Goal: Task Accomplishment & Management: Complete application form

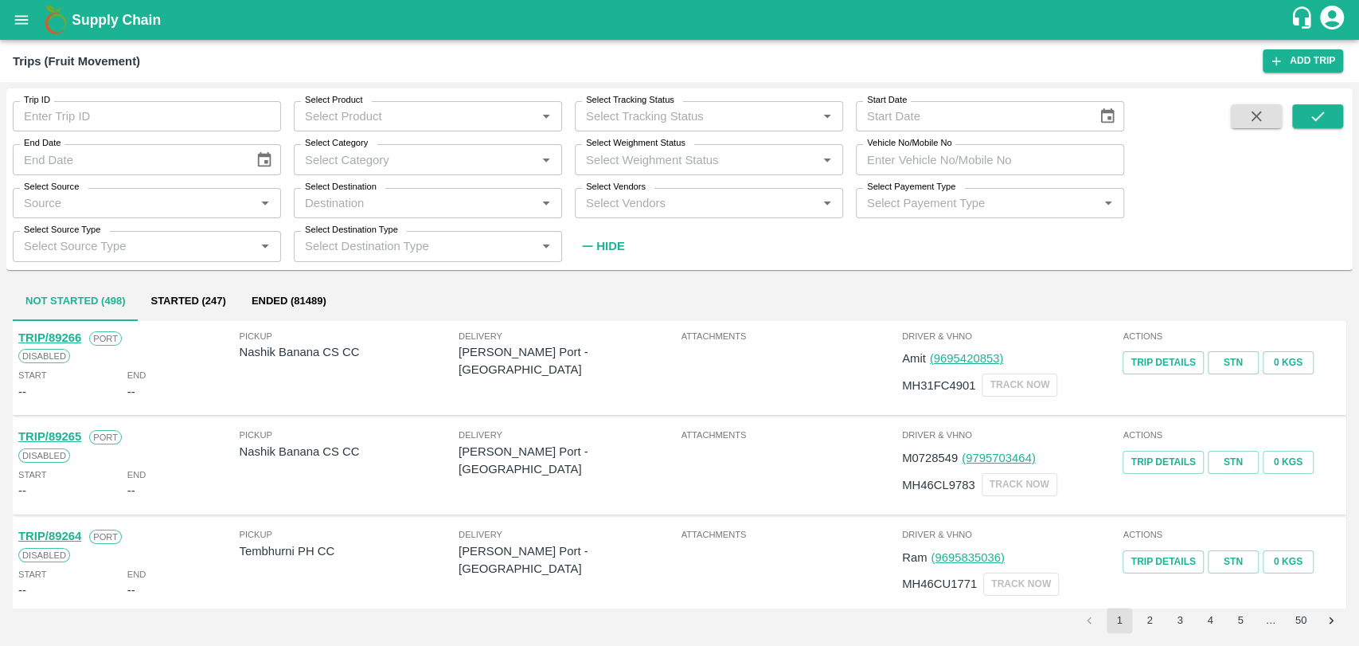
click at [898, 141] on label "Vehicle No/Mobile No" at bounding box center [909, 143] width 84 height 13
click at [898, 144] on input "Vehicle No/Mobile No" at bounding box center [990, 159] width 268 height 30
click at [905, 148] on label "Vehicle No/Mobile No" at bounding box center [909, 143] width 84 height 13
click at [905, 148] on input "Vehicle No/Mobile No" at bounding box center [990, 159] width 268 height 30
paste input "MH19CY9839"
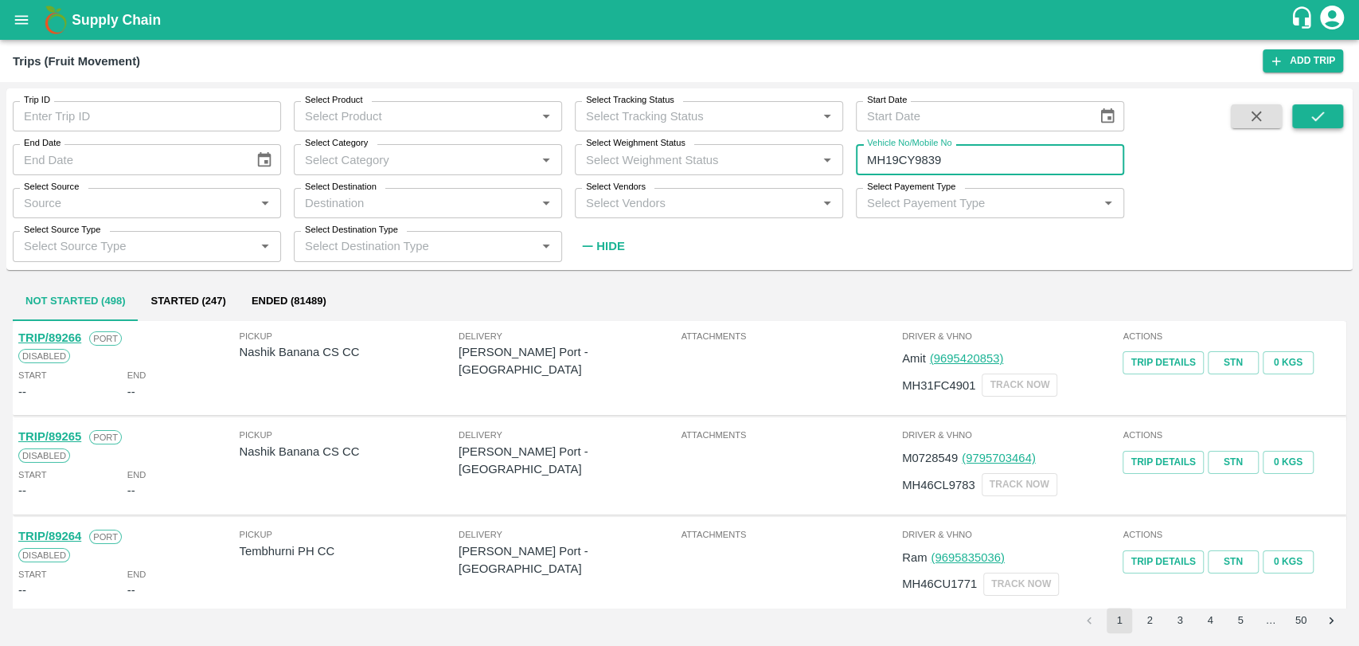
type input "MH19CY9839"
click at [1332, 110] on button "submit" at bounding box center [1317, 116] width 51 height 24
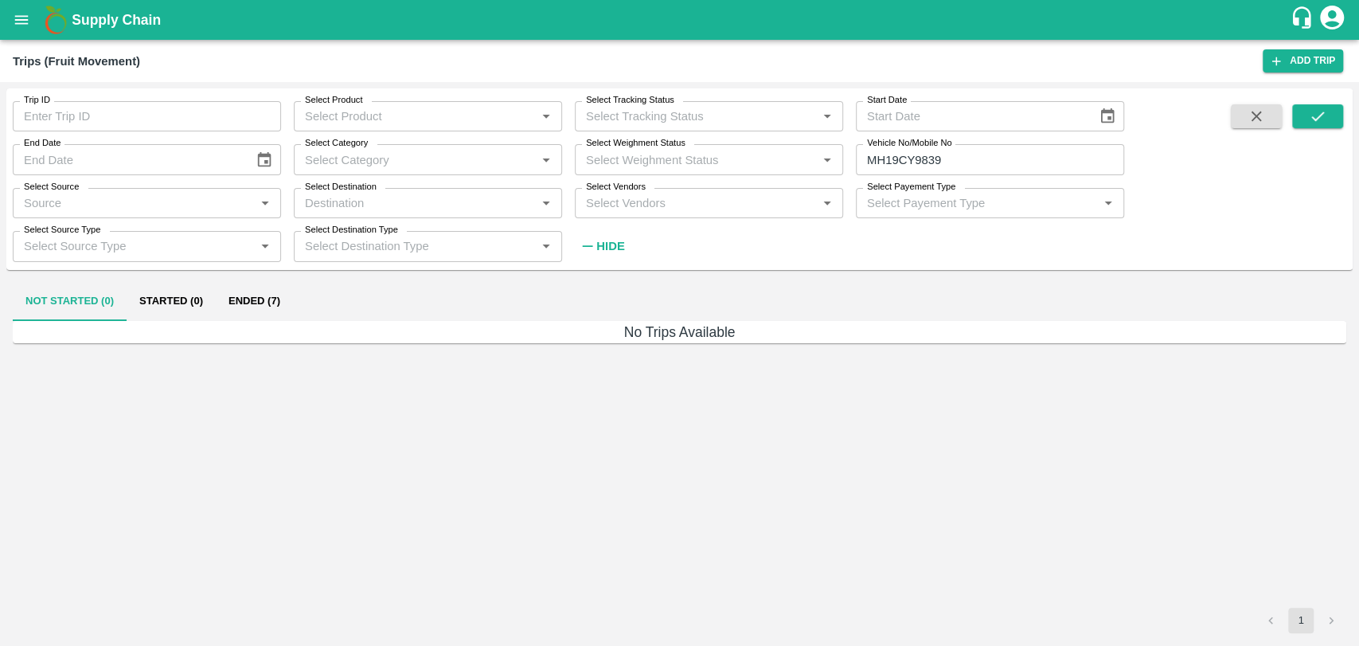
click at [248, 311] on button "Ended (7)" at bounding box center [254, 302] width 77 height 38
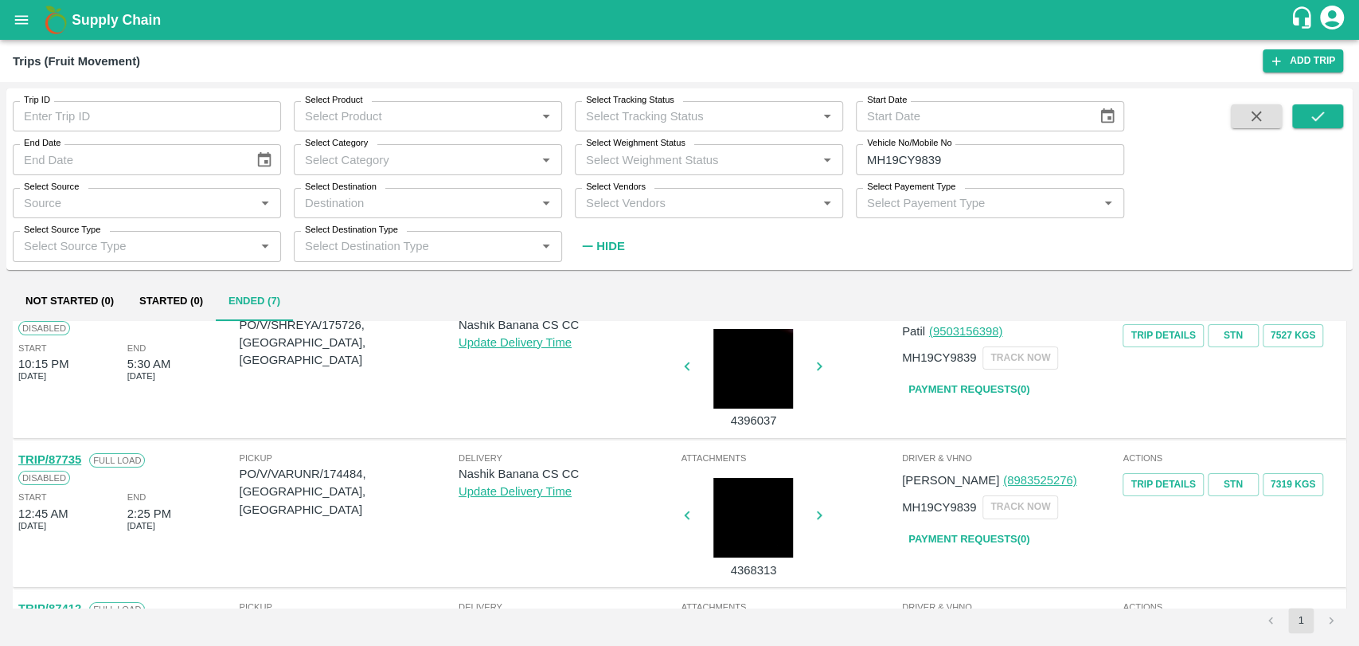
scroll to position [88, 0]
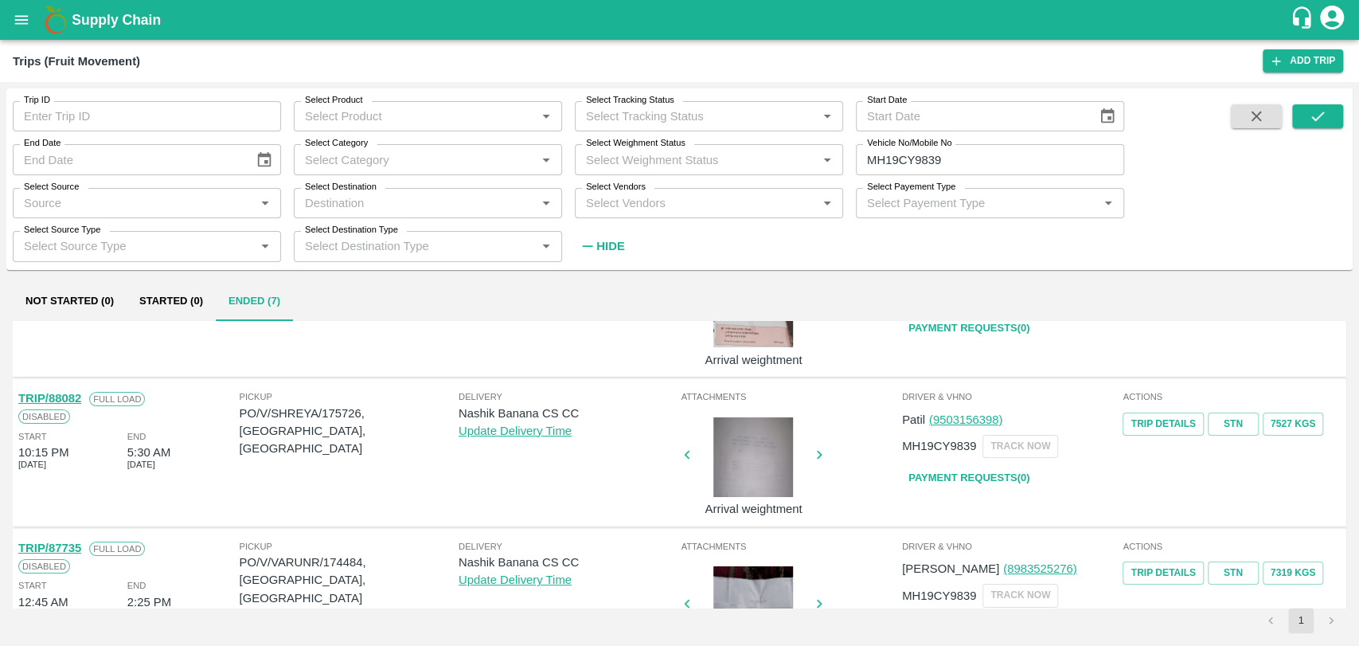
click at [73, 394] on link "TRIP/88082" at bounding box center [49, 398] width 63 height 13
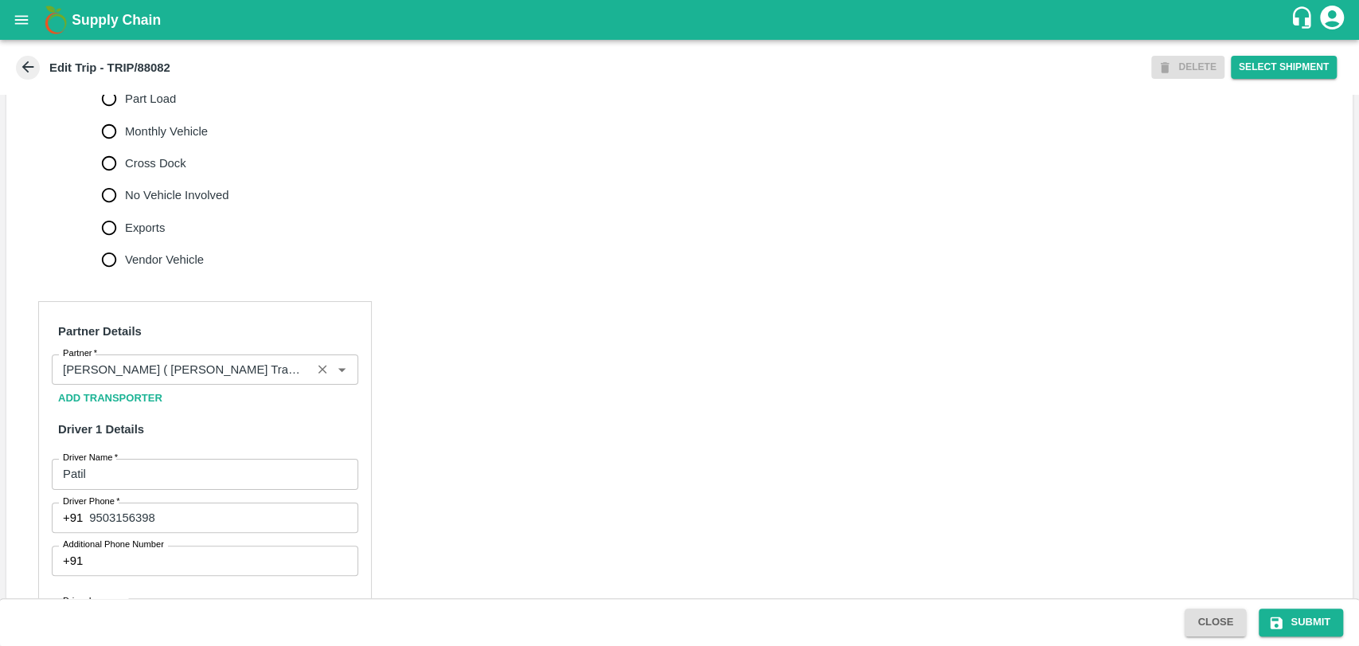
scroll to position [1061, 0]
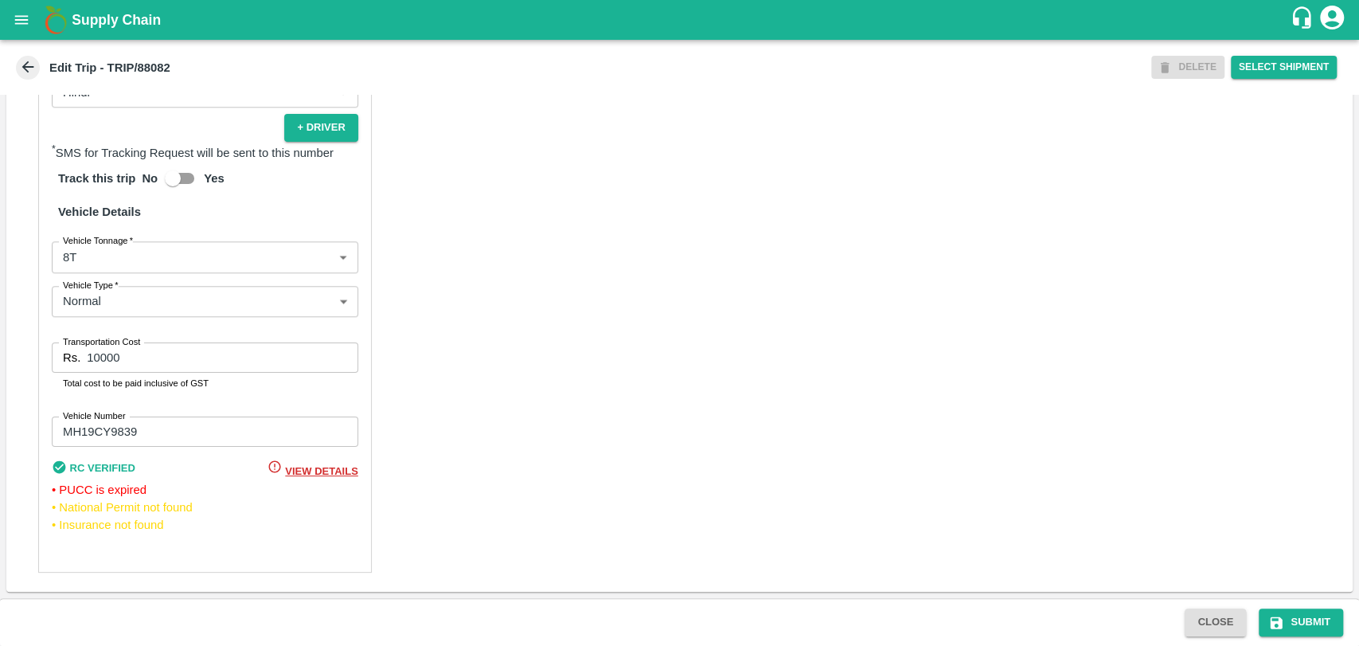
click at [102, 282] on body "Supply Chain Edit Trip - TRIP/88082 DELETE Select Shipment Trip Details Trip Ty…" at bounding box center [679, 323] width 1359 height 646
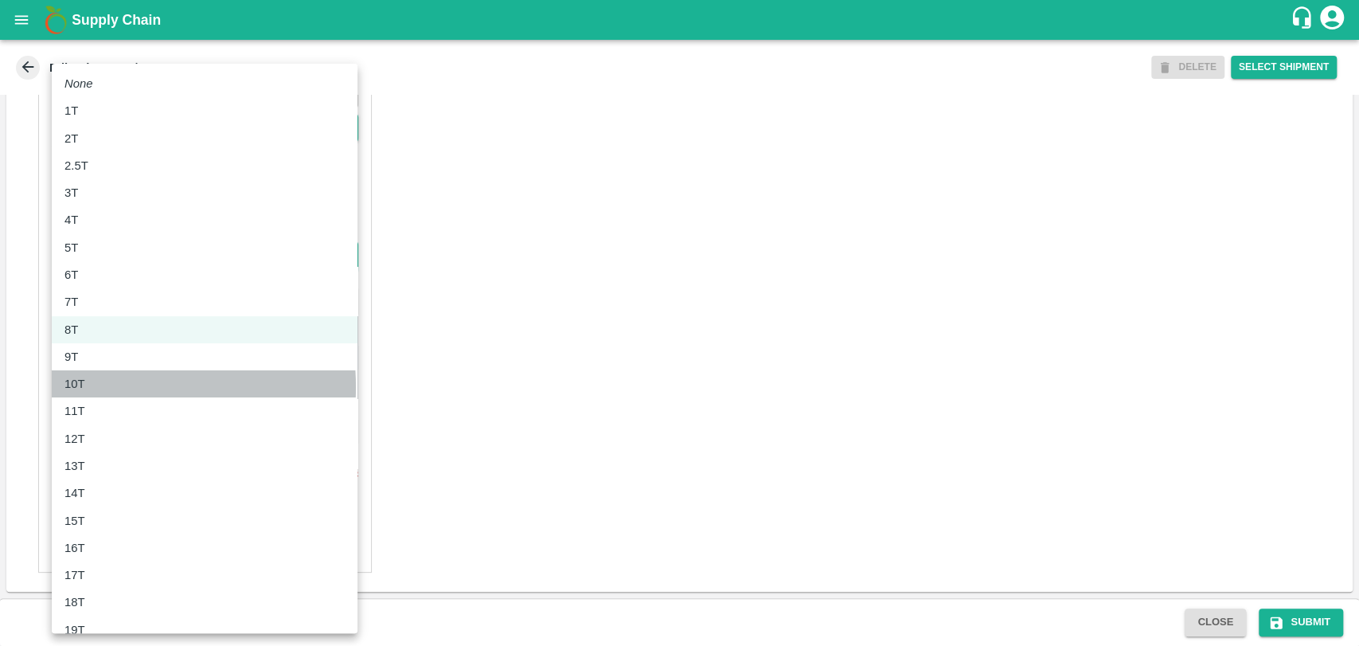
click at [92, 387] on div "10T" at bounding box center [78, 384] width 29 height 18
type input "10000"
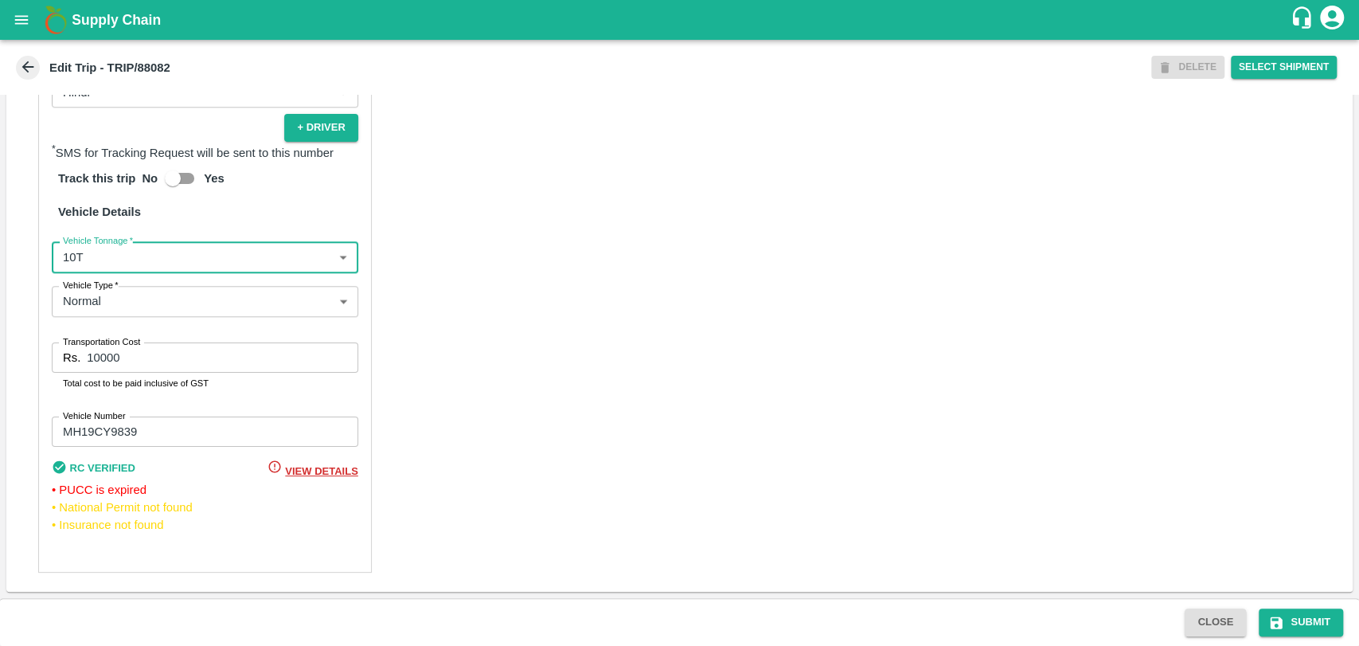
click at [94, 362] on input "10000" at bounding box center [222, 357] width 271 height 30
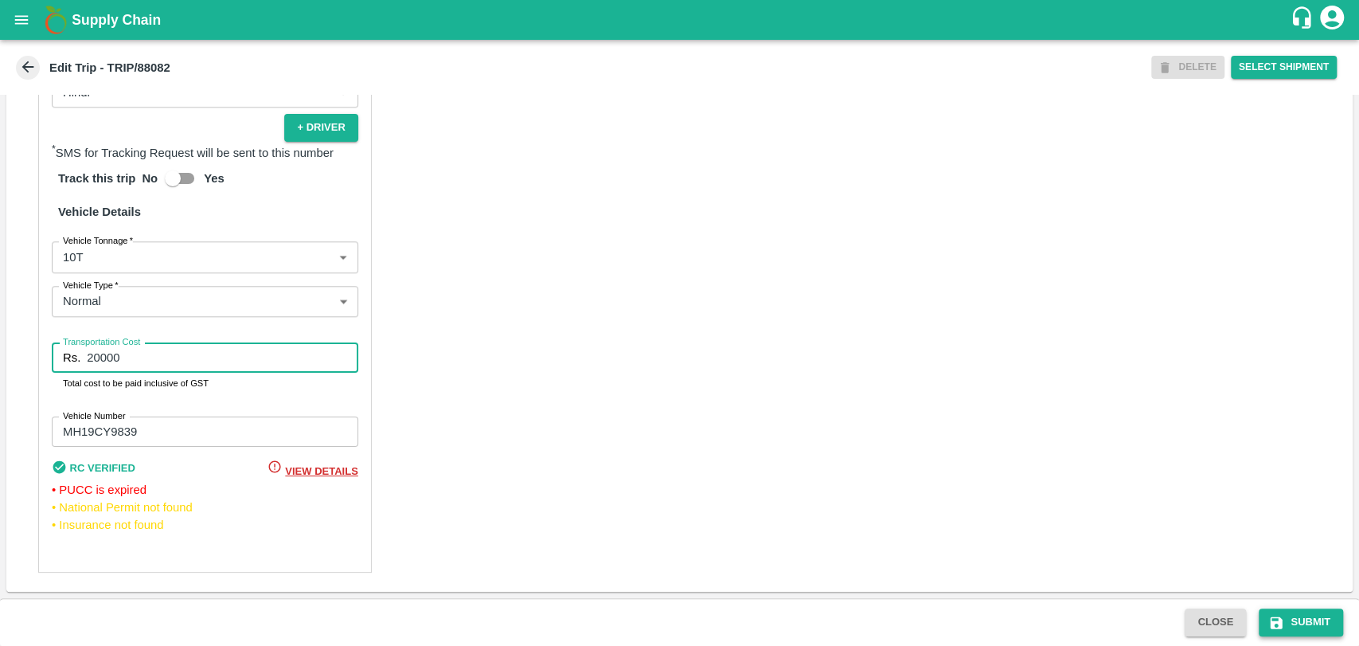
type input "20000"
click at [1308, 630] on button "Submit" at bounding box center [1301, 622] width 84 height 28
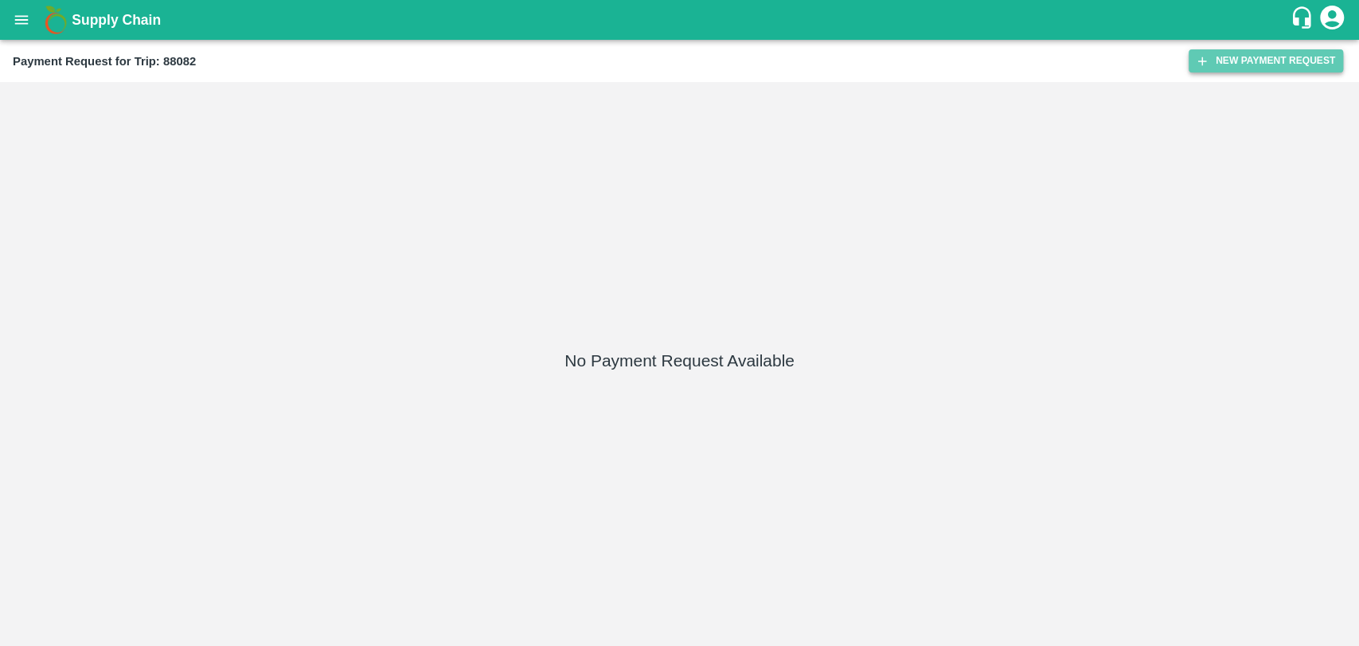
click at [1287, 65] on button "New Payment Request" at bounding box center [1266, 60] width 154 height 23
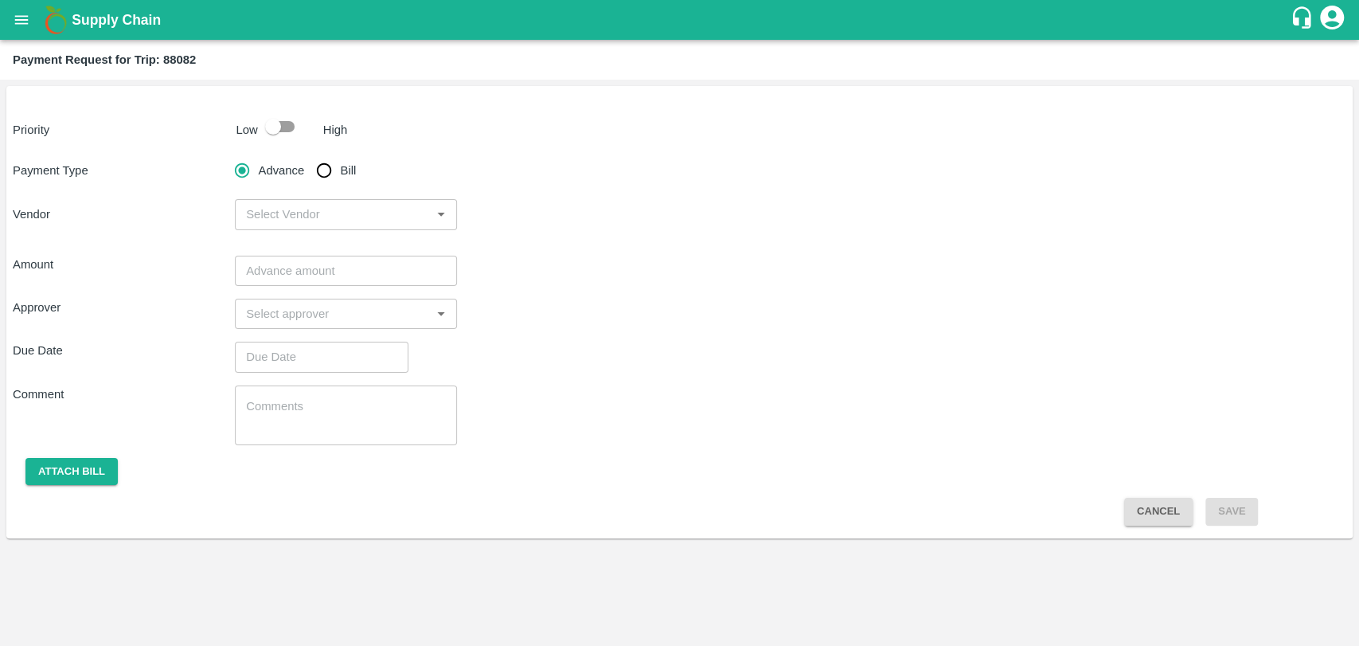
click at [273, 125] on input "checkbox" at bounding box center [273, 126] width 91 height 30
checkbox input "true"
click at [341, 171] on span "Bill" at bounding box center [349, 171] width 16 height 18
click at [340, 171] on input "Bill" at bounding box center [324, 170] width 32 height 32
radio input "true"
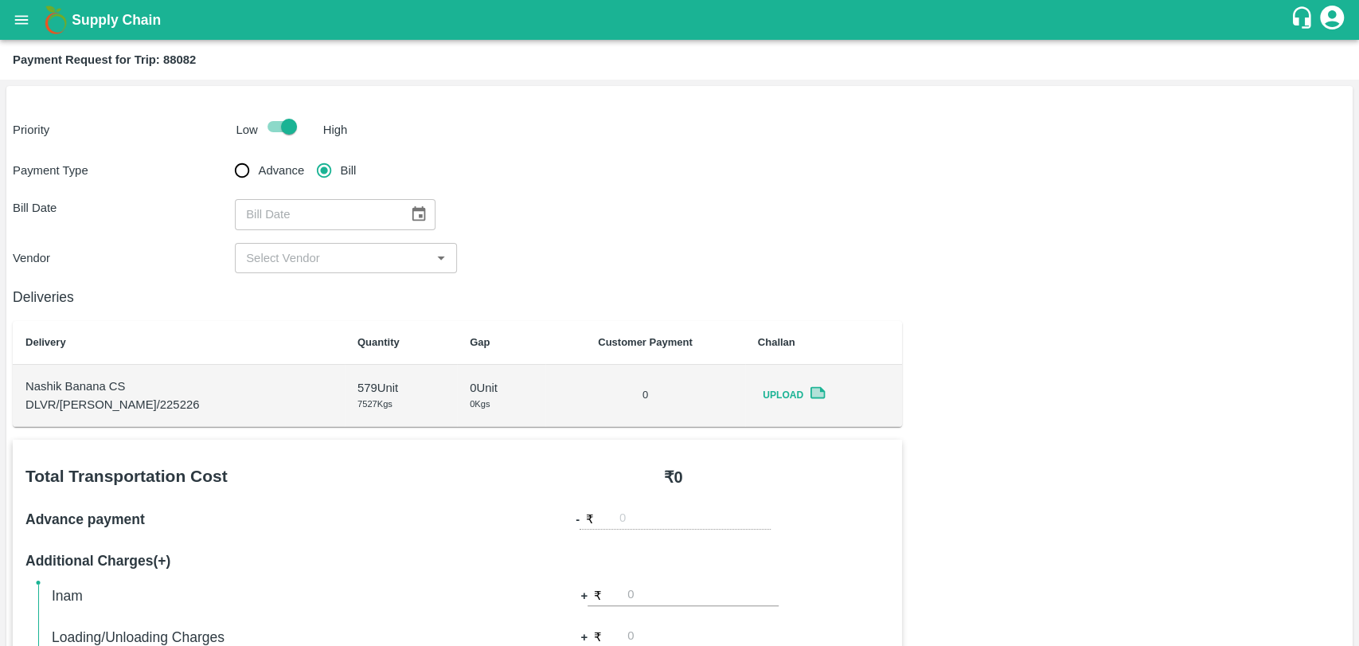
click at [414, 211] on icon "Choose date" at bounding box center [419, 213] width 14 height 15
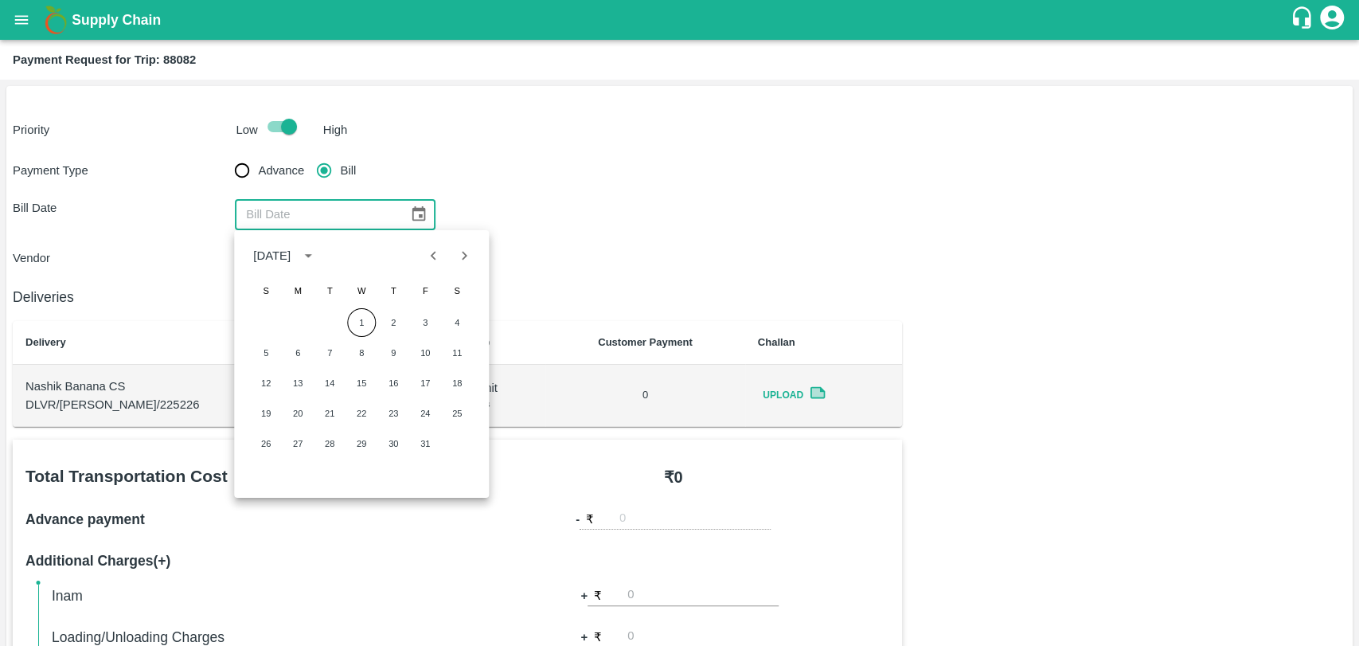
click at [427, 248] on icon "Previous month" at bounding box center [434, 256] width 18 height 18
click at [268, 384] on button "14" at bounding box center [266, 383] width 29 height 29
type input "14/09/2025"
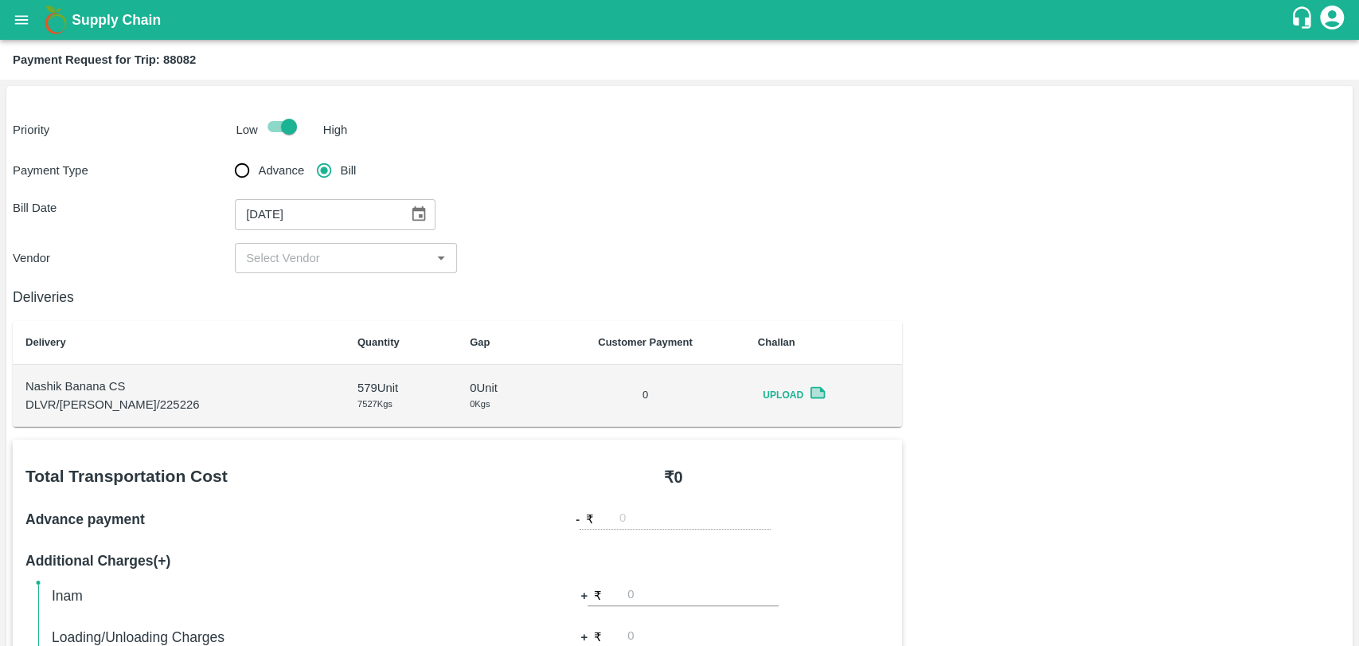
click at [284, 263] on input "input" at bounding box center [333, 258] width 186 height 21
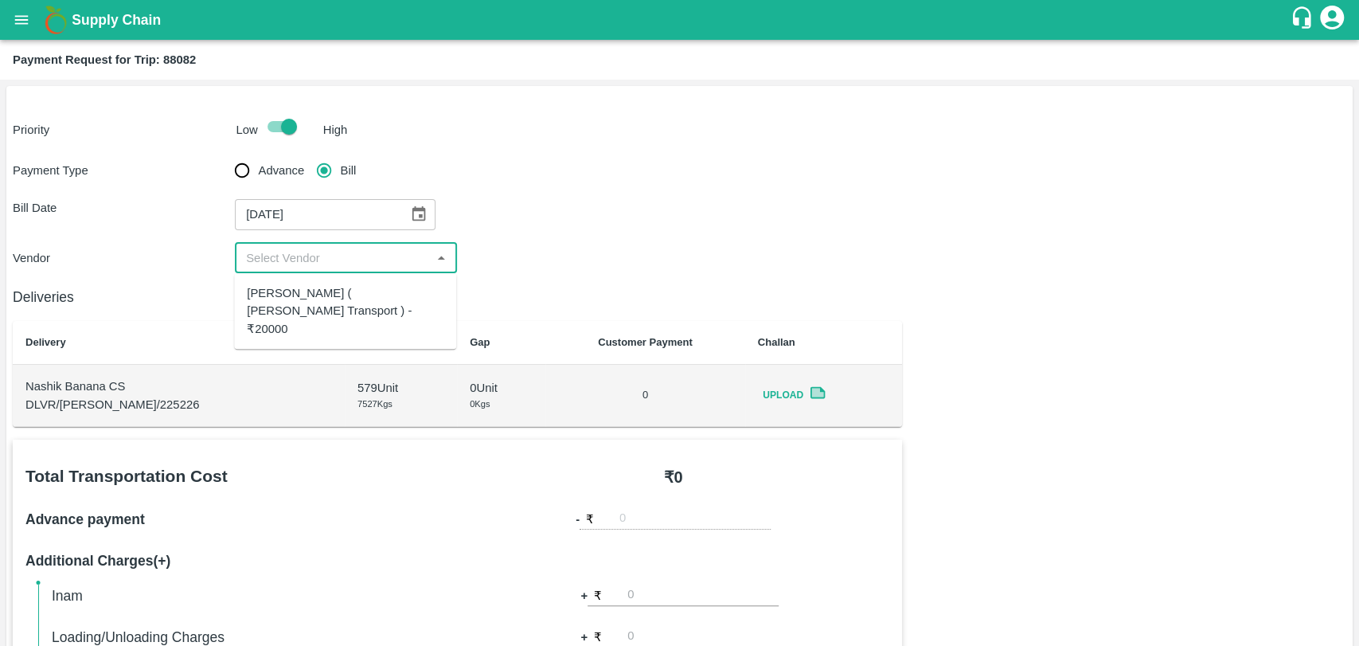
click at [283, 305] on div "Nitin Rasal ( Bhairavnath Transport ) - ₹20000" at bounding box center [345, 310] width 197 height 53
type input "Nitin Rasal ( Bhairavnath Transport ) - ₹20000"
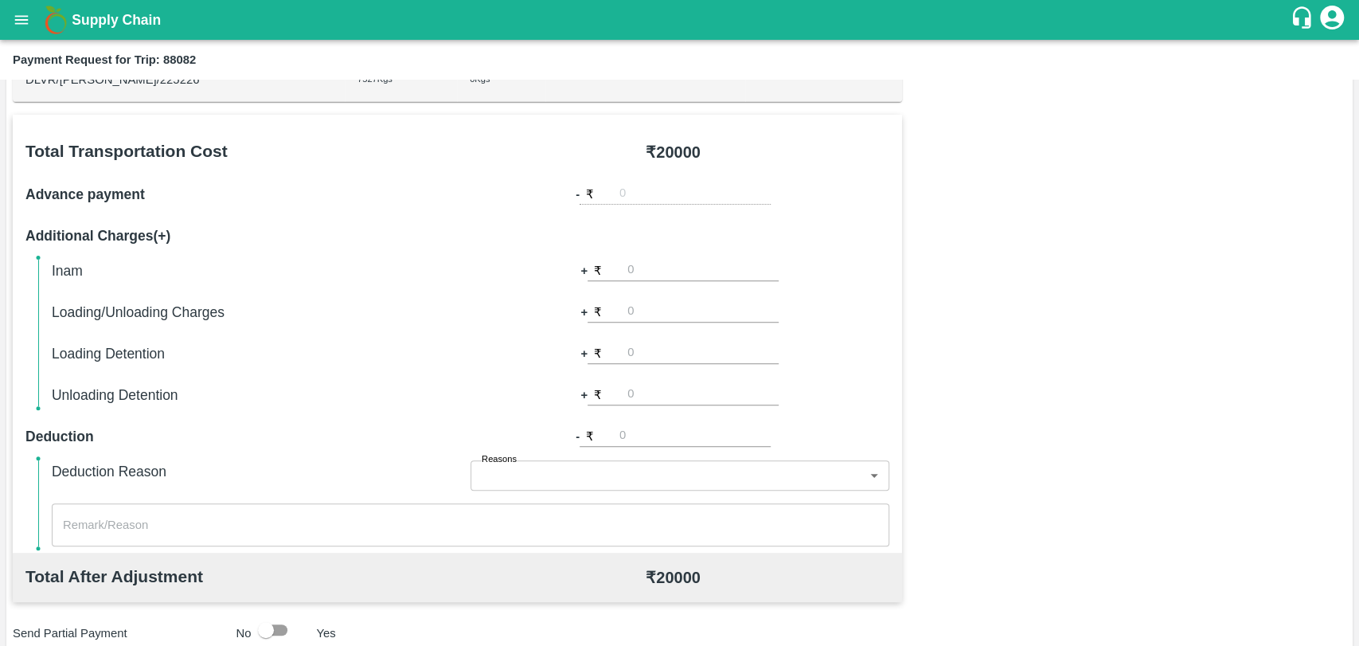
scroll to position [442, 0]
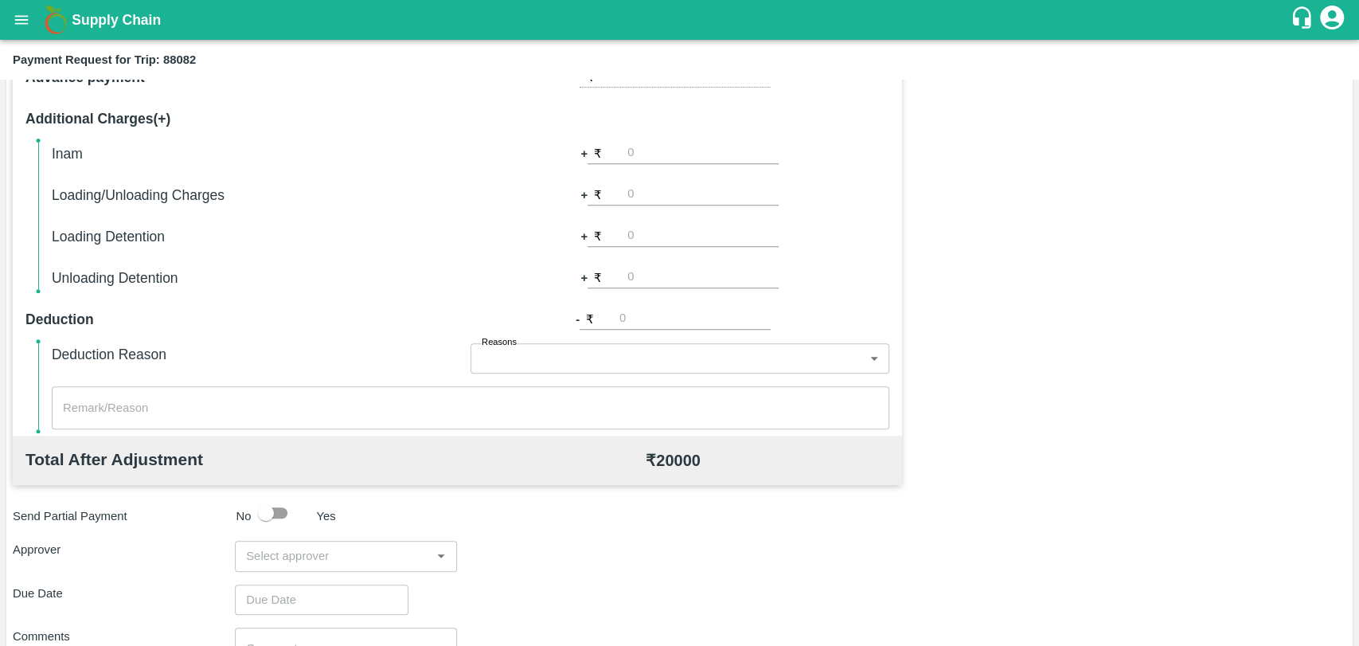
click at [264, 556] on input "input" at bounding box center [333, 555] width 186 height 21
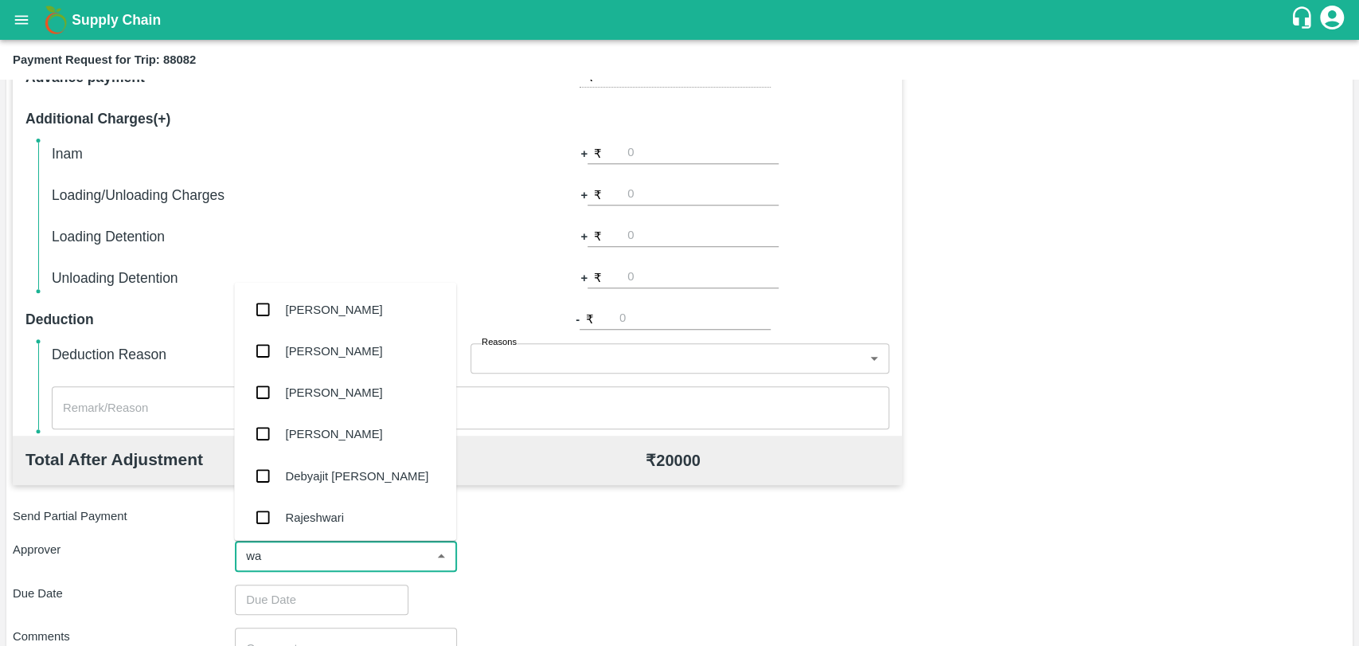
type input "wag"
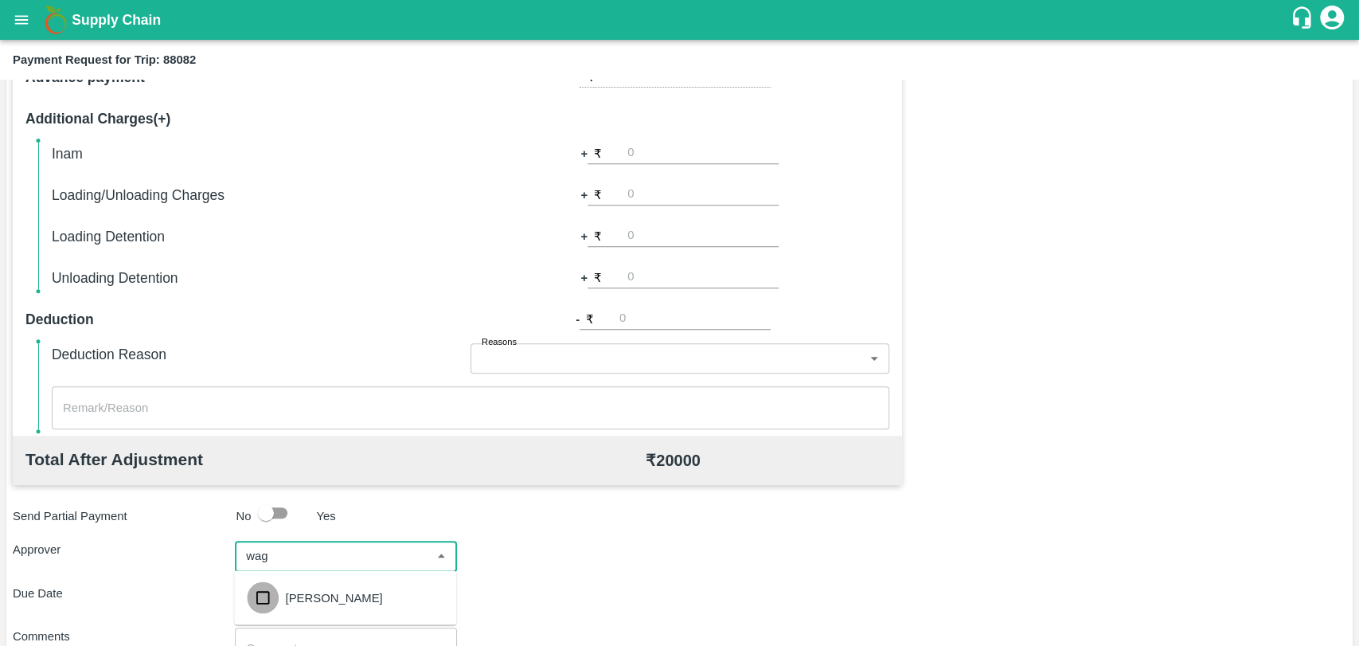
click at [276, 591] on input "checkbox" at bounding box center [263, 597] width 32 height 32
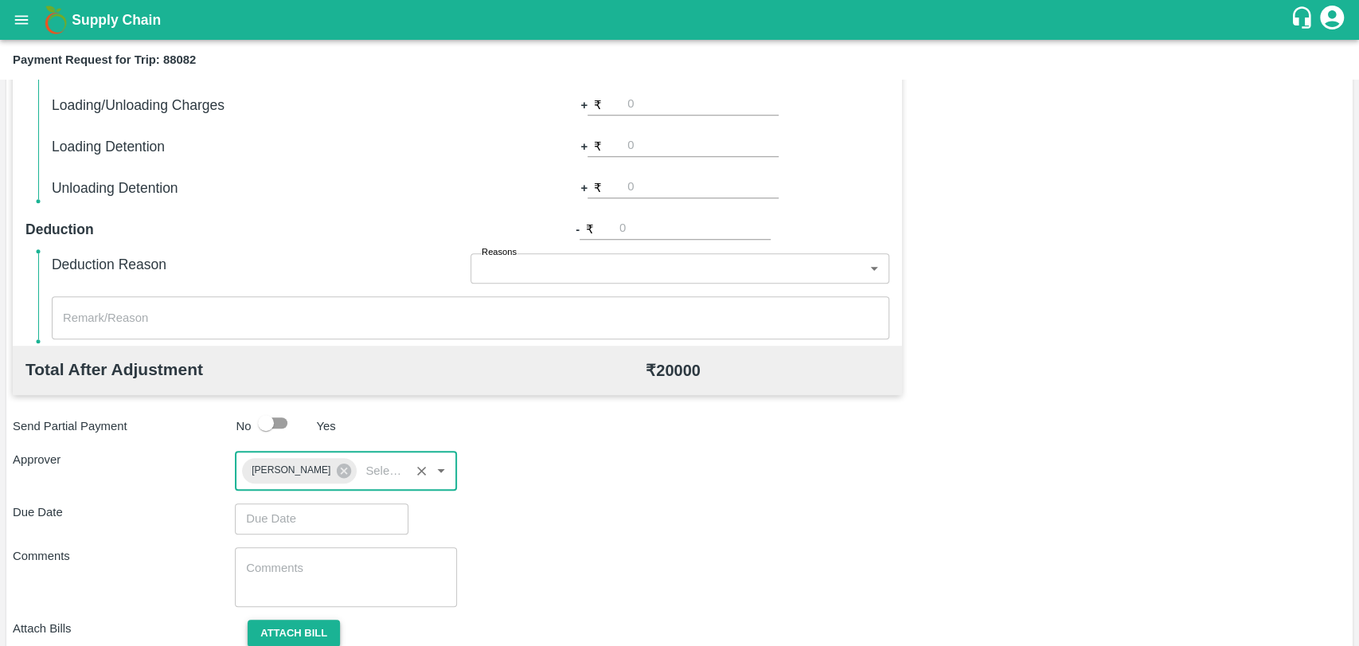
scroll to position [592, 0]
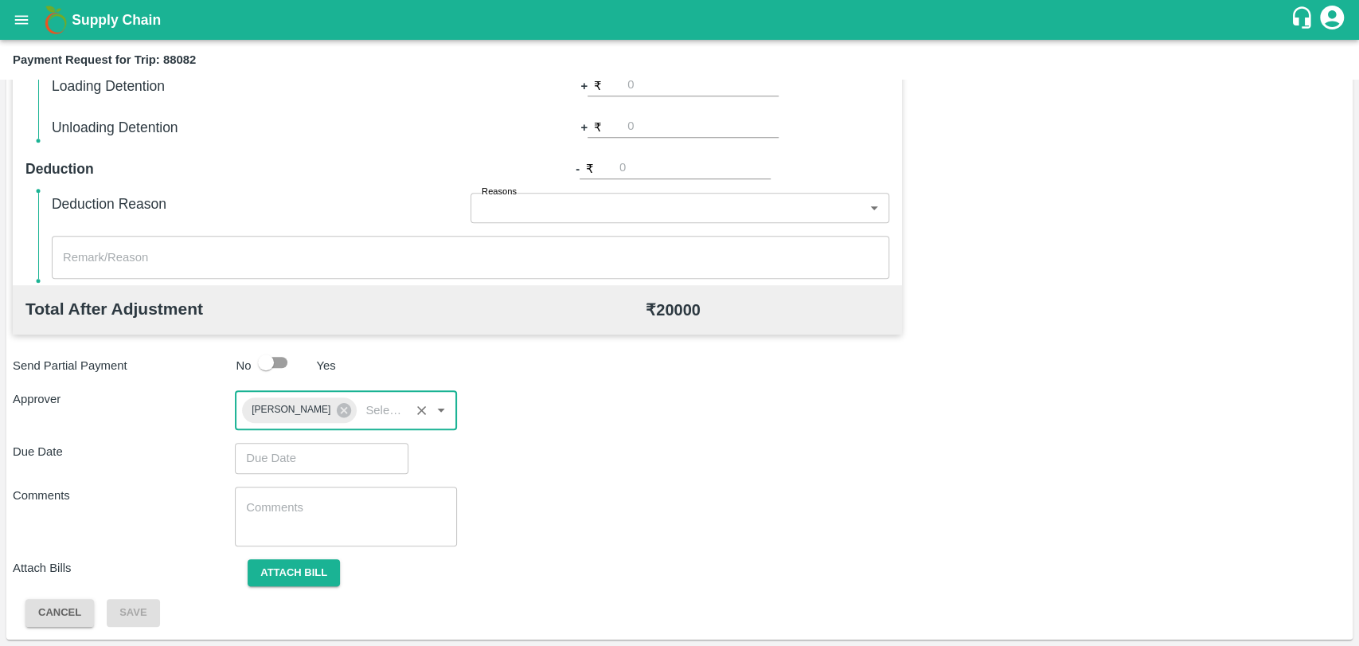
type input "DD/MM/YYYY hh:mm aa"
click at [280, 448] on input "DD/MM/YYYY hh:mm aa" at bounding box center [316, 458] width 162 height 30
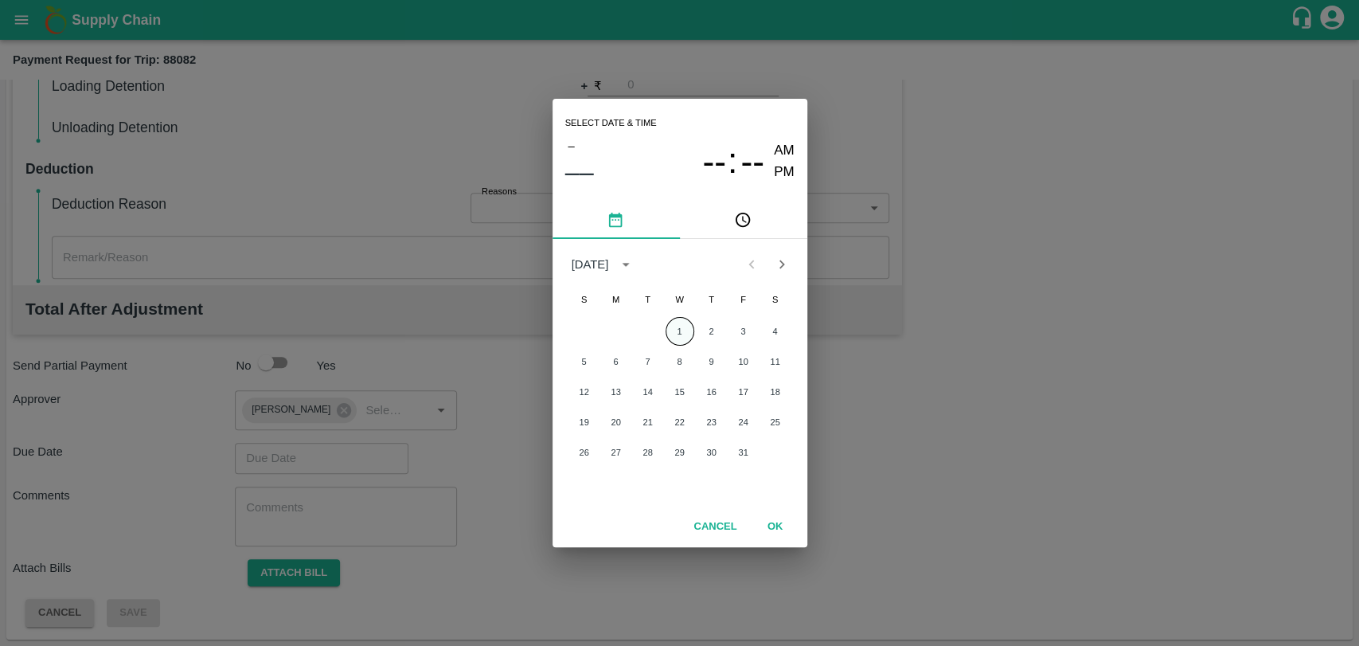
click at [675, 335] on button "1" at bounding box center [680, 331] width 29 height 29
type input "01/10/2025 12:00 AM"
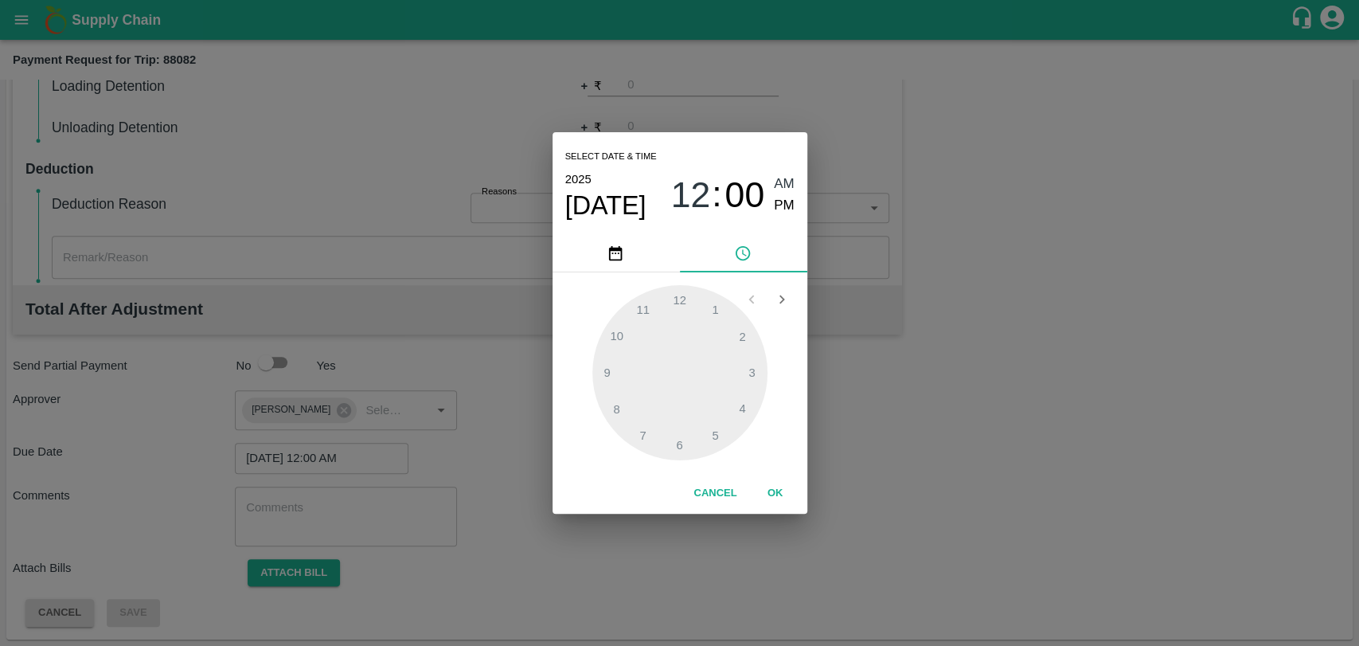
click at [775, 491] on button "OK" at bounding box center [775, 493] width 51 height 28
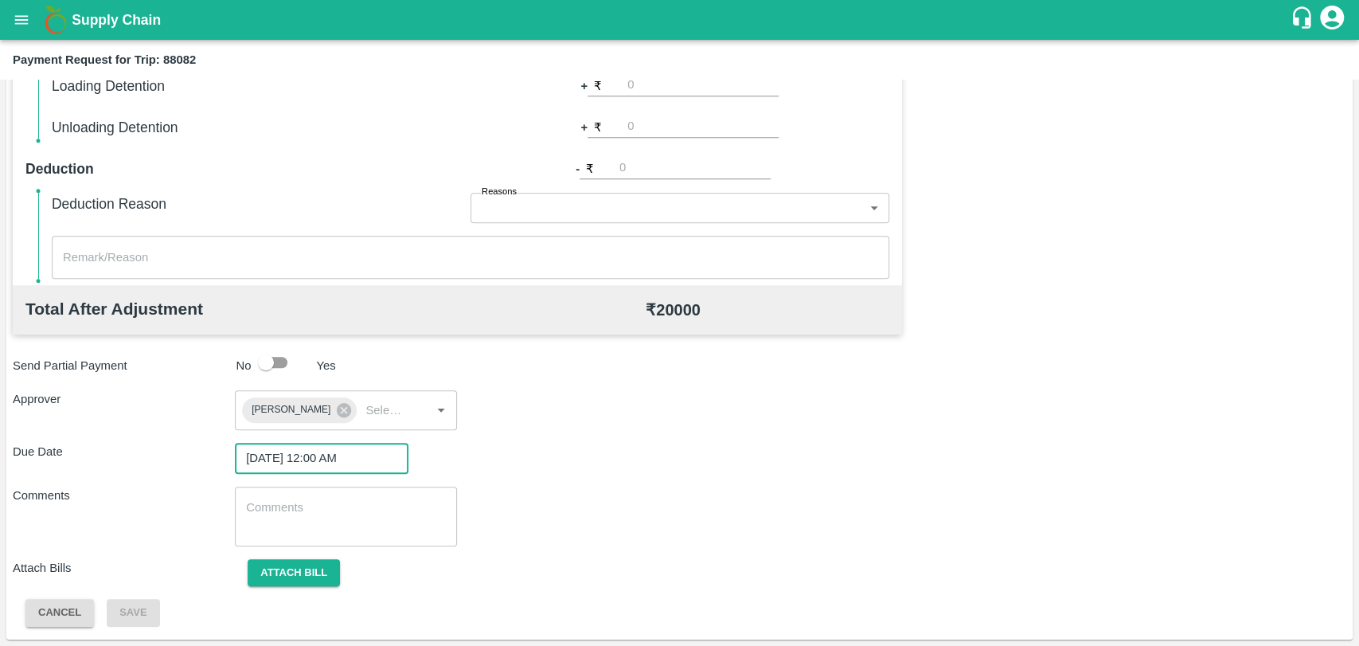
scroll to position [238, 0]
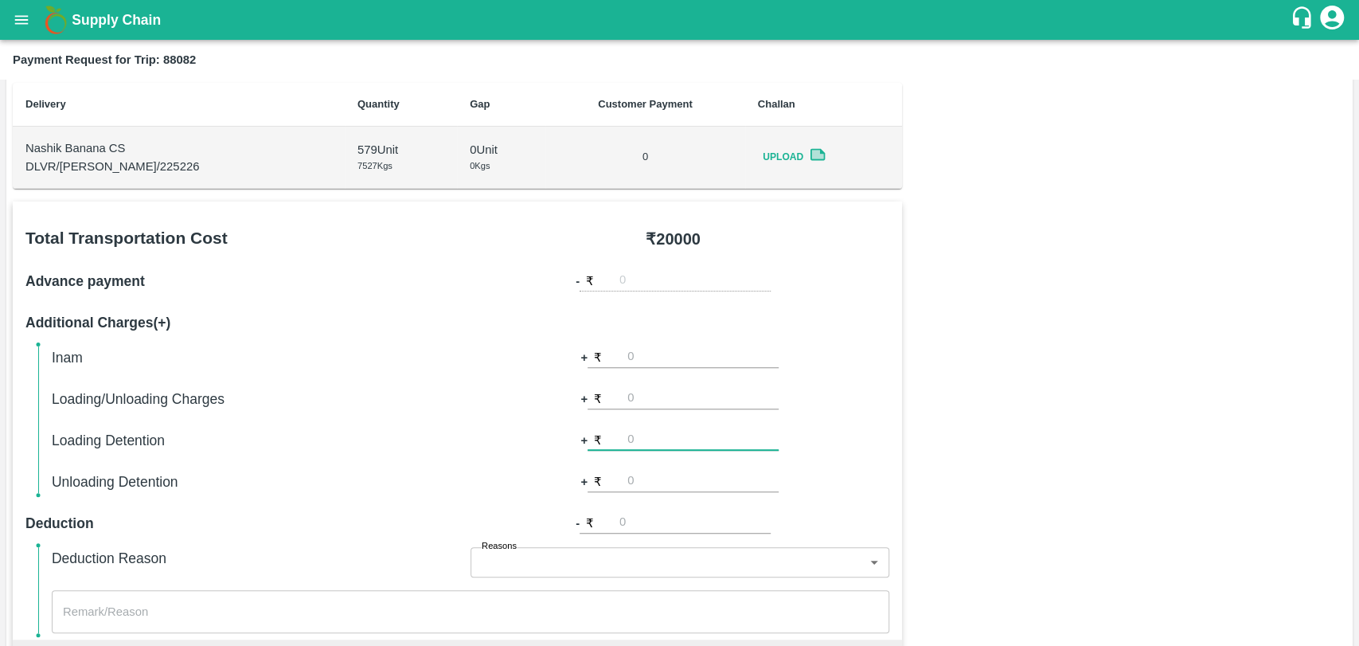
click at [642, 441] on input "number" at bounding box center [702, 439] width 151 height 21
type input "1000"
click at [1242, 349] on div "Total Transportation Cost ₹ 20000 Advance payment - ₹ Additional Charges(+) Ina…" at bounding box center [679, 590] width 1333 height 779
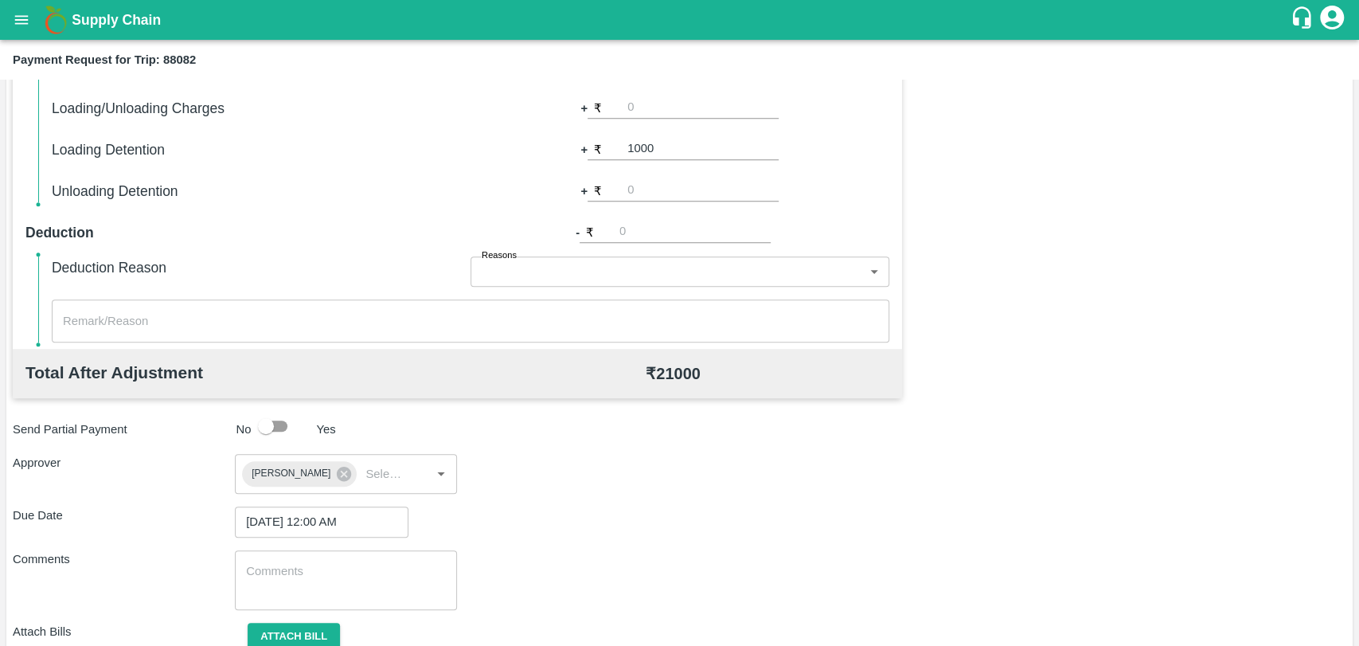
scroll to position [592, 0]
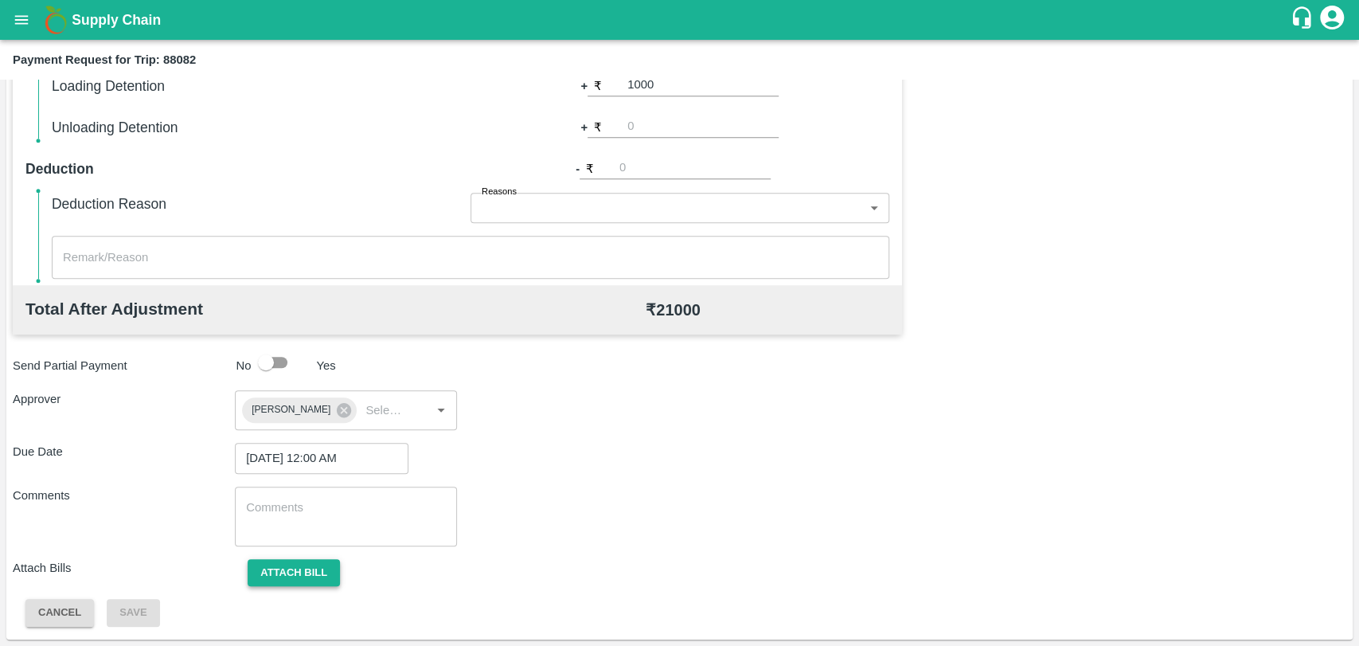
click at [281, 568] on button "Attach bill" at bounding box center [294, 573] width 92 height 28
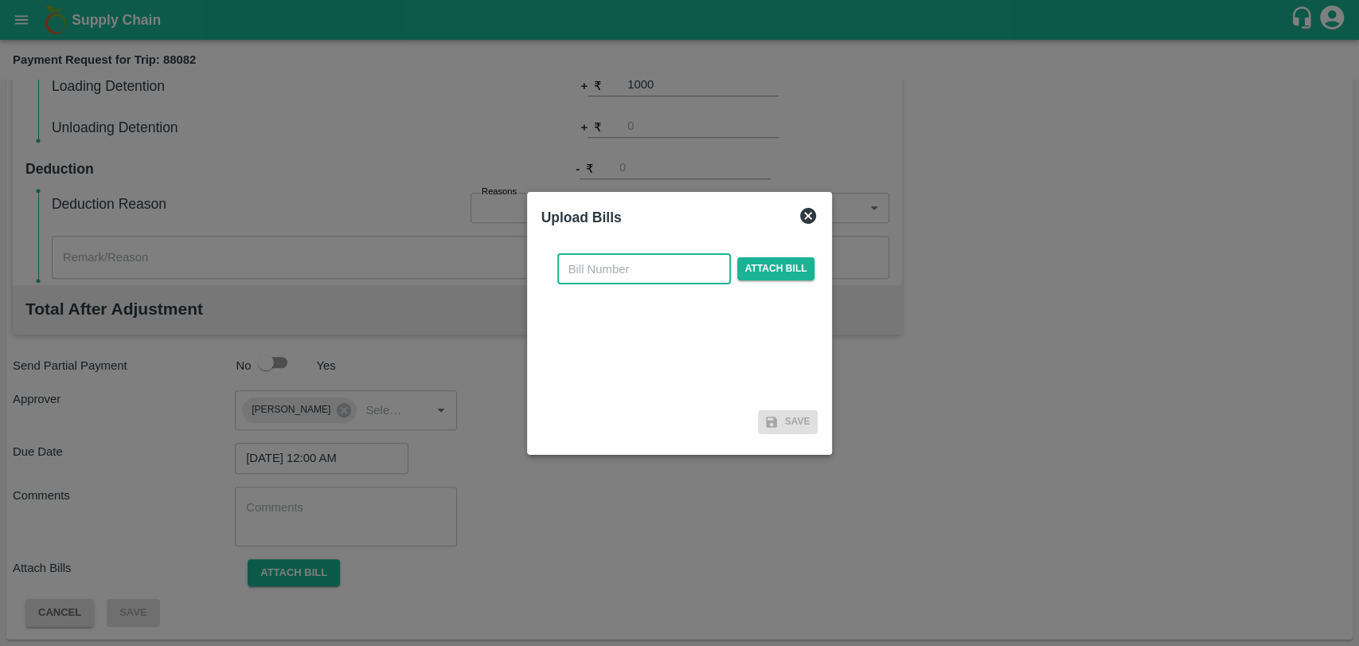
click at [628, 269] on input "text" at bounding box center [644, 269] width 174 height 30
type input "4000"
click at [739, 269] on span "Attach bill" at bounding box center [776, 268] width 78 height 23
click at [0, 0] on input "Attach bill" at bounding box center [0, 0] width 0 height 0
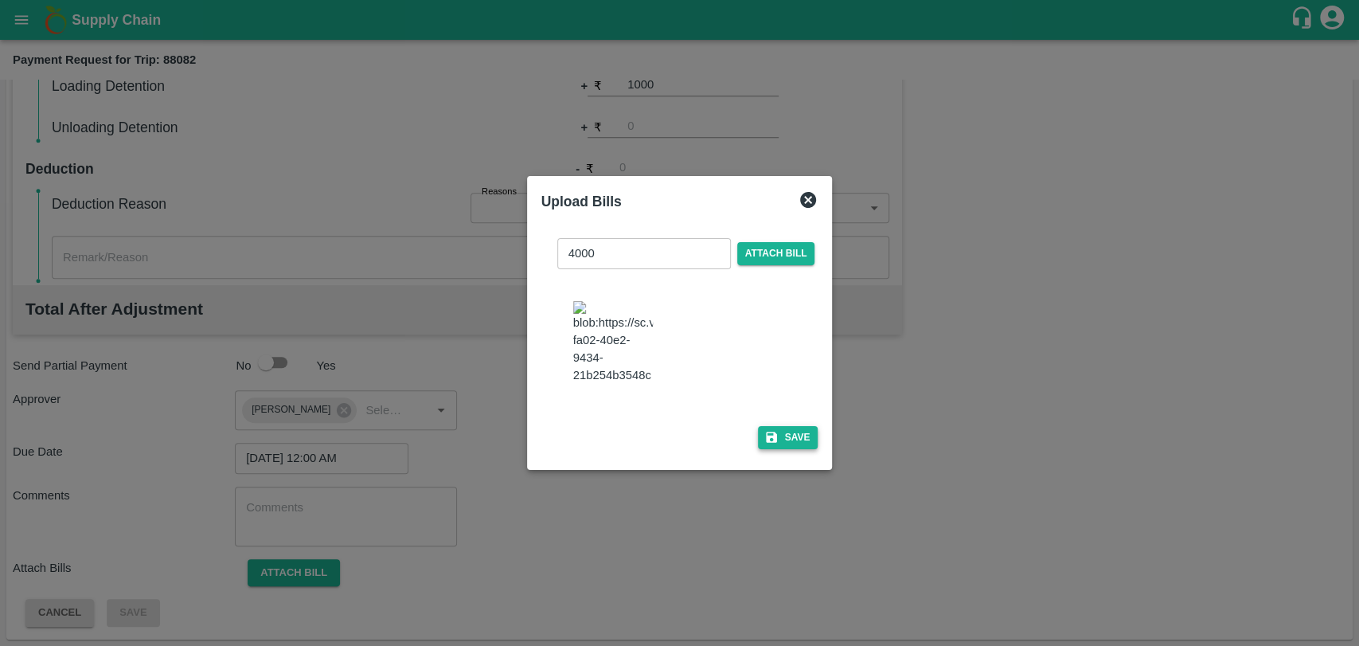
click at [782, 428] on button "Save" at bounding box center [788, 437] width 61 height 23
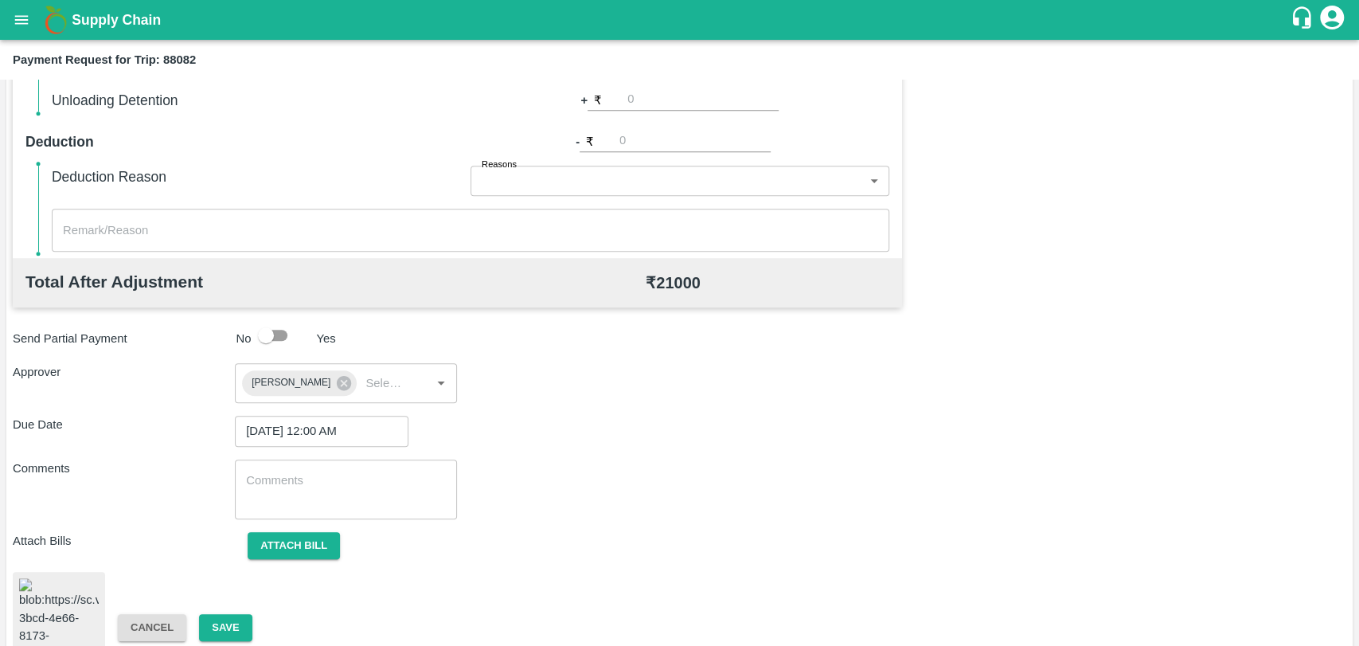
scroll to position [664, 0]
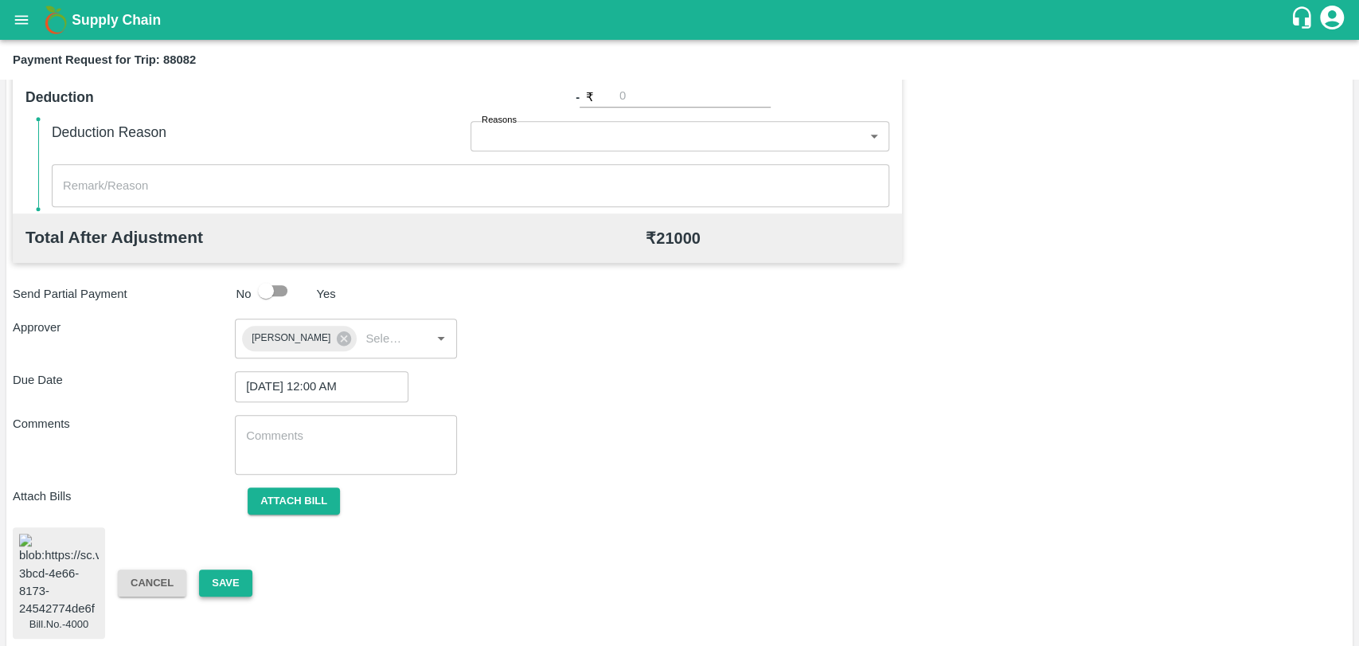
click at [238, 569] on button "Save" at bounding box center [225, 583] width 53 height 28
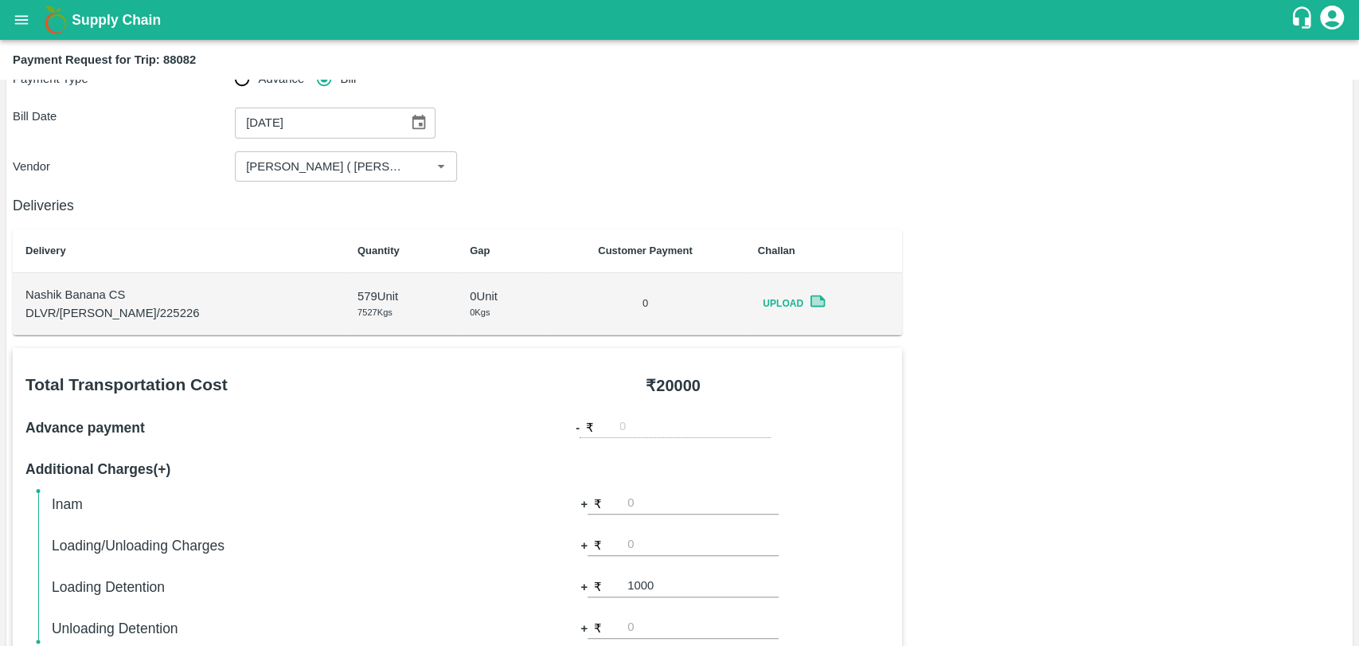
scroll to position [0, 0]
